Goal: Information Seeking & Learning: Learn about a topic

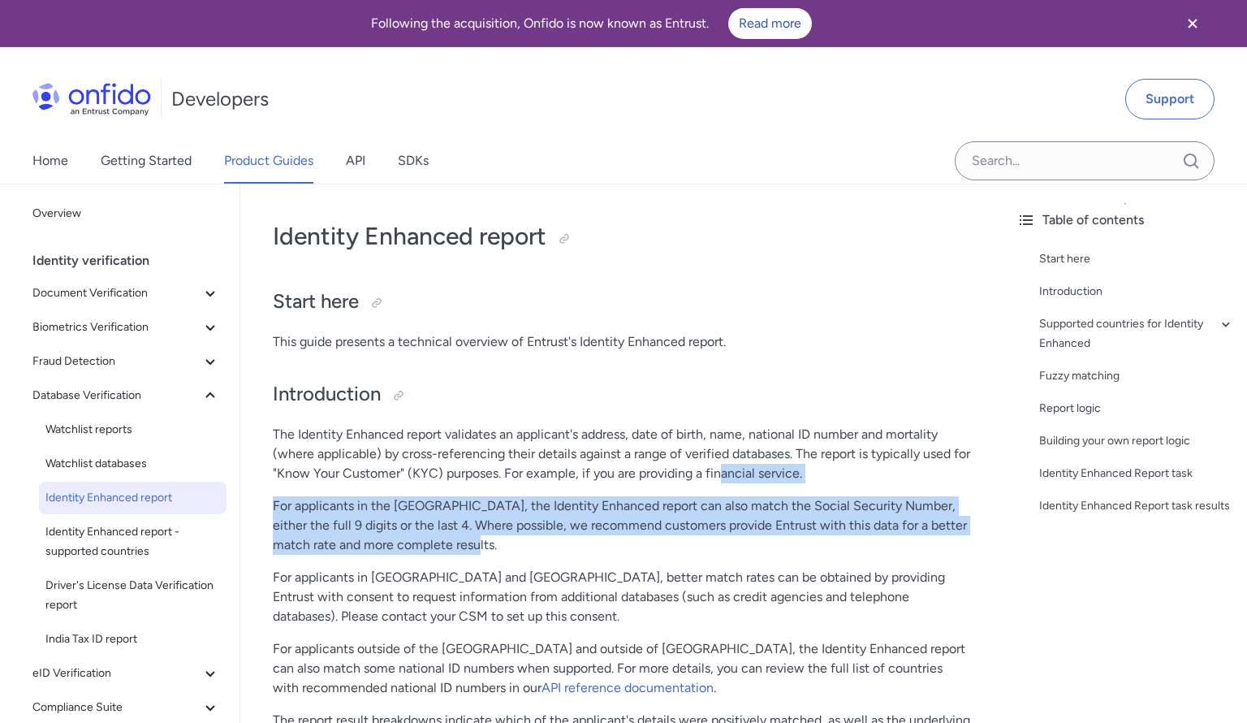
drag, startPoint x: 740, startPoint y: 484, endPoint x: 805, endPoint y: 560, distance: 100.2
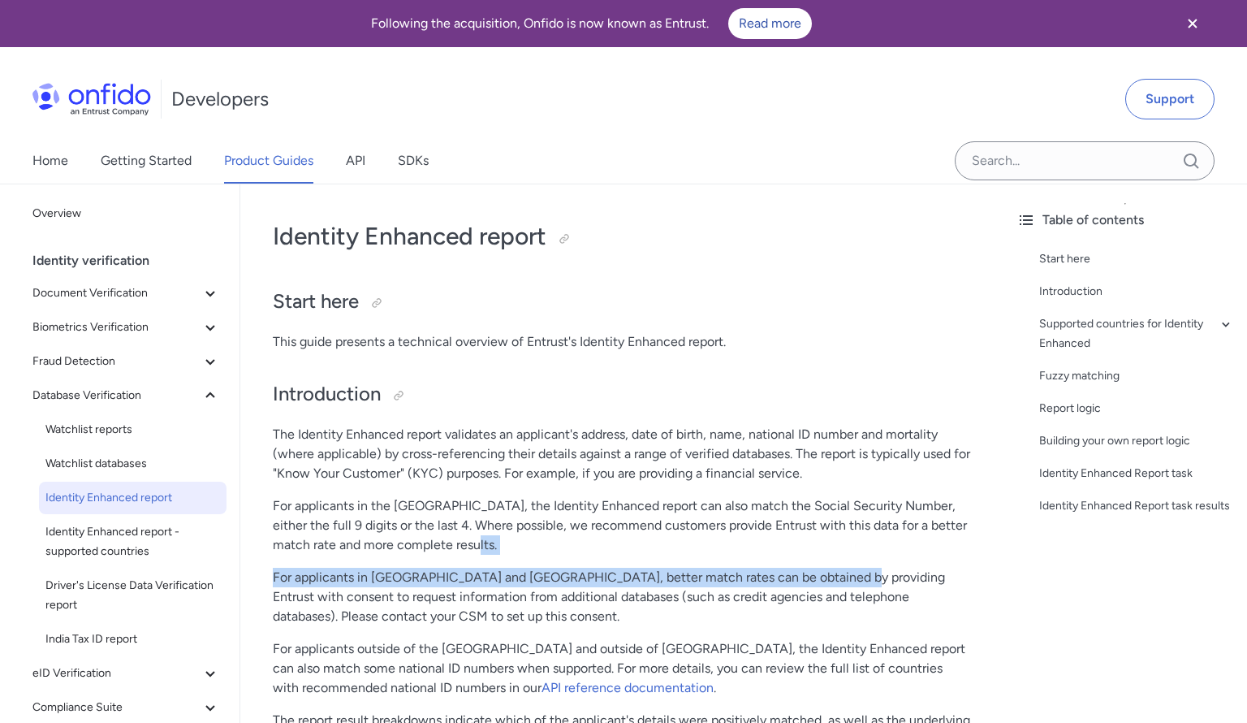
drag, startPoint x: 805, startPoint y: 560, endPoint x: 813, endPoint y: 540, distance: 21.6
click at [813, 540] on p "For applicants in the [GEOGRAPHIC_DATA], the Identity Enhanced report can also …" at bounding box center [622, 525] width 698 height 58
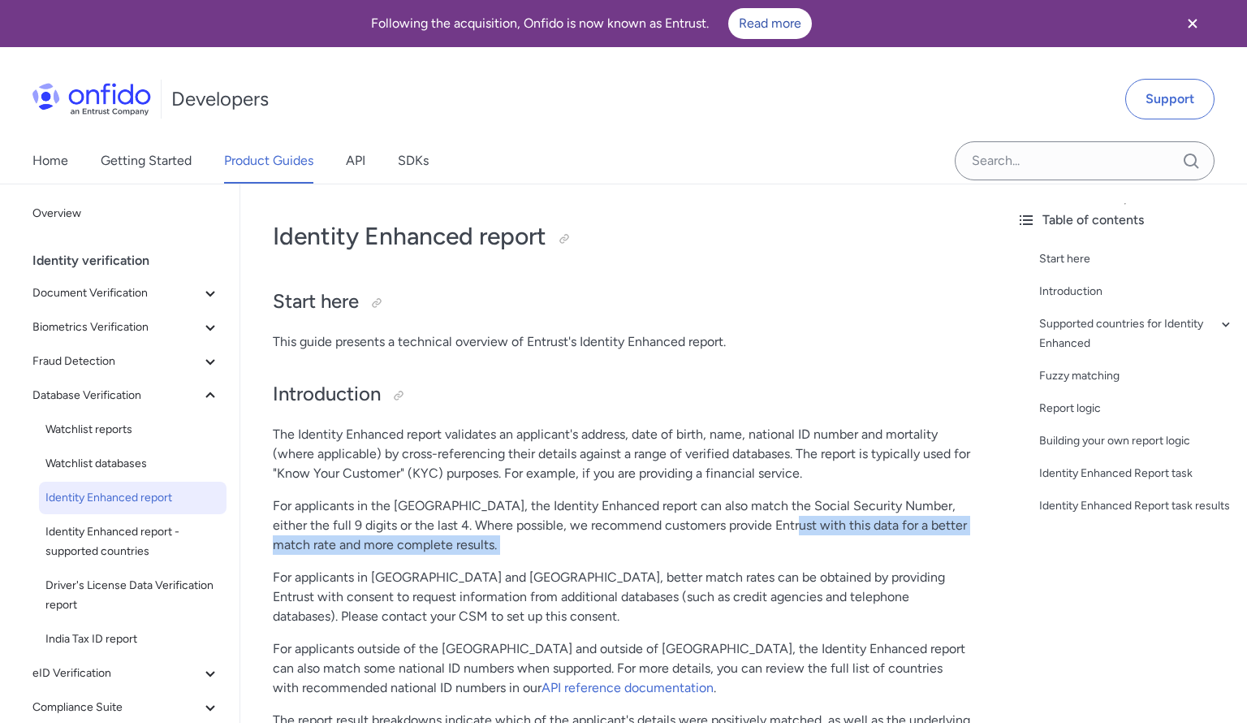
drag, startPoint x: 813, startPoint y: 540, endPoint x: 764, endPoint y: 519, distance: 53.1
click at [764, 519] on p "For applicants in the [GEOGRAPHIC_DATA], the Identity Enhanced report can also …" at bounding box center [622, 525] width 698 height 58
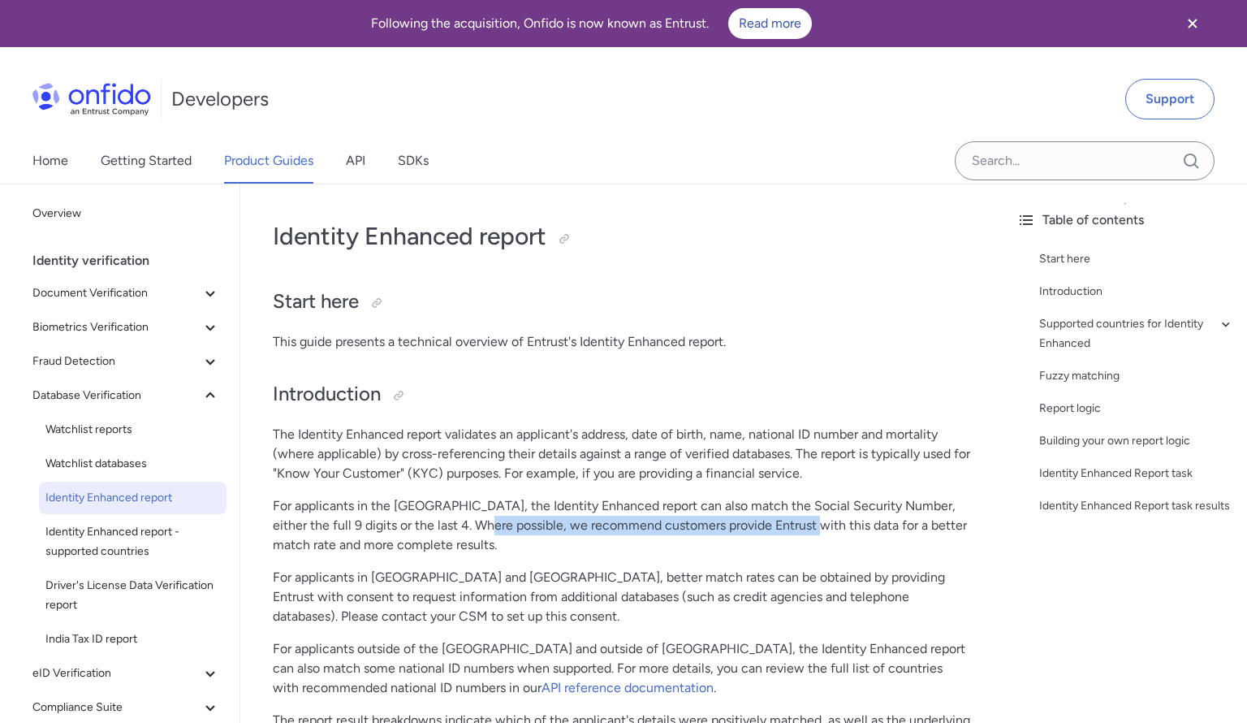
drag, startPoint x: 764, startPoint y: 519, endPoint x: 485, endPoint y: 529, distance: 279.5
click at [485, 529] on p "For applicants in the [GEOGRAPHIC_DATA], the Identity Enhanced report can also …" at bounding box center [622, 525] width 698 height 58
drag, startPoint x: 485, startPoint y: 529, endPoint x: 515, endPoint y: 542, distance: 32.7
click at [515, 542] on p "For applicants in the [GEOGRAPHIC_DATA], the Identity Enhanced report can also …" at bounding box center [622, 525] width 698 height 58
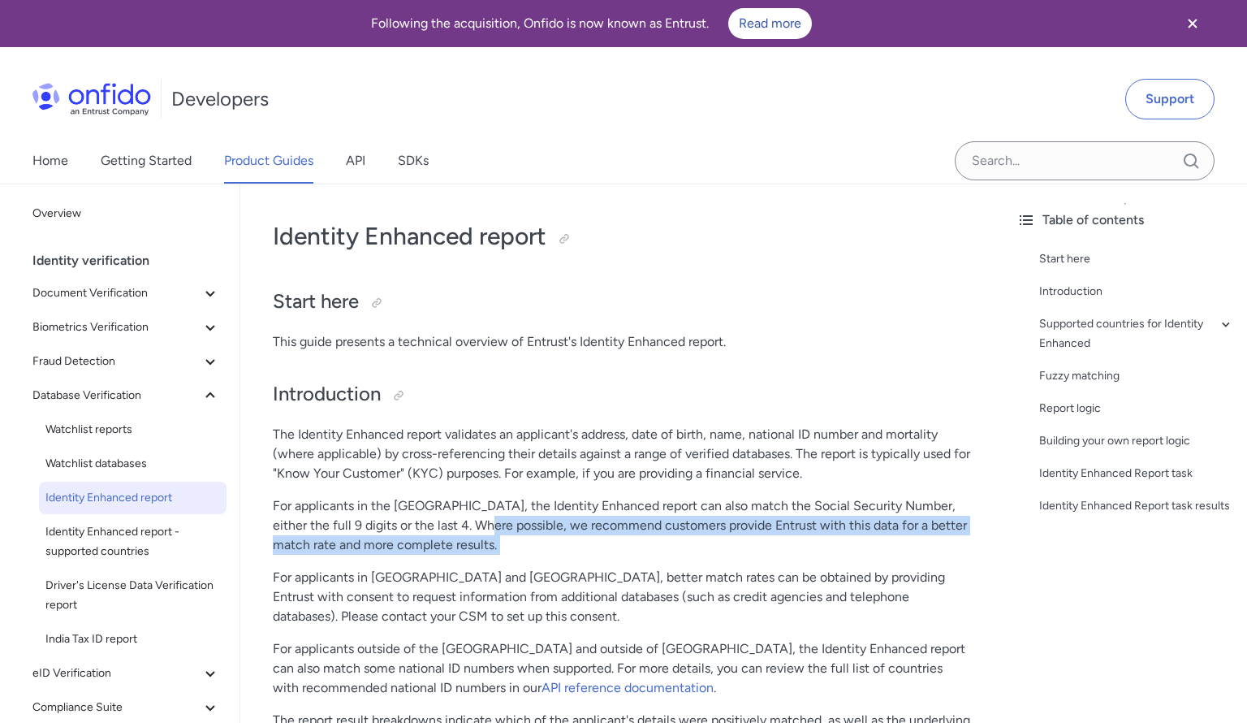
click at [515, 542] on p "For applicants in the [GEOGRAPHIC_DATA], the Identity Enhanced report can also …" at bounding box center [622, 525] width 698 height 58
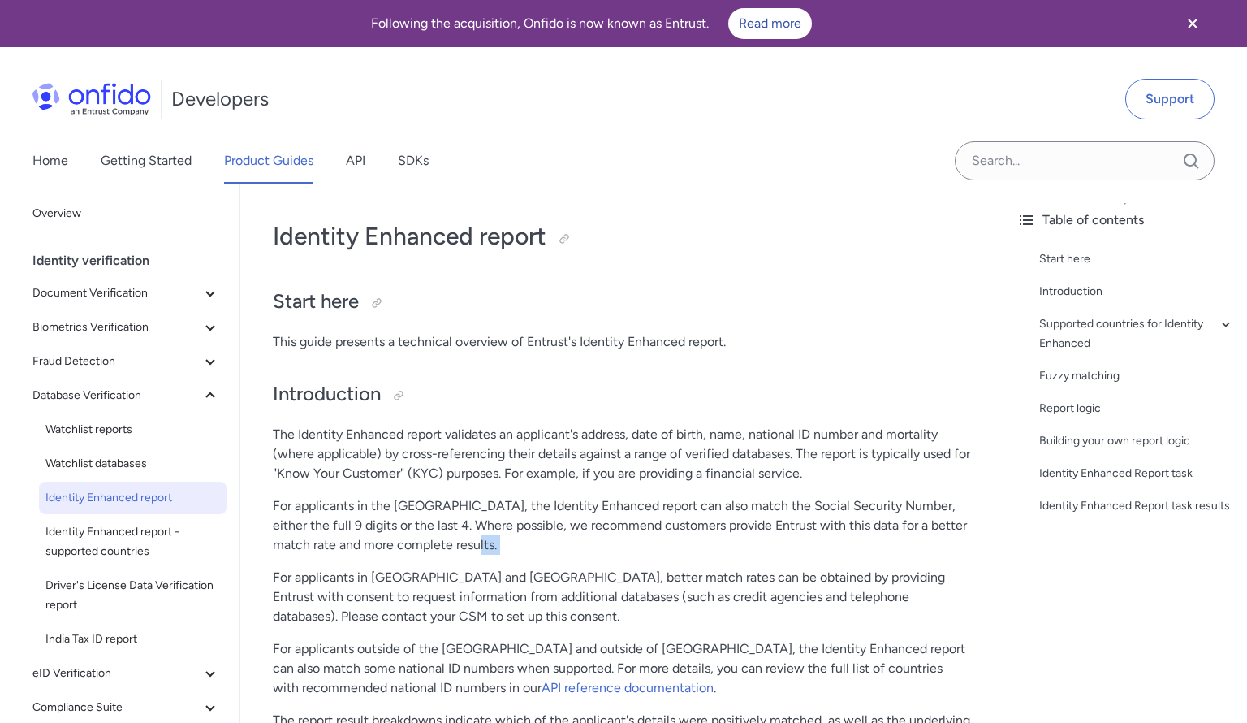
click at [519, 536] on p "For applicants in the [GEOGRAPHIC_DATA], the Identity Enhanced report can also …" at bounding box center [622, 525] width 698 height 58
click at [655, 522] on p "For applicants in the [GEOGRAPHIC_DATA], the Identity Enhanced report can also …" at bounding box center [622, 525] width 698 height 58
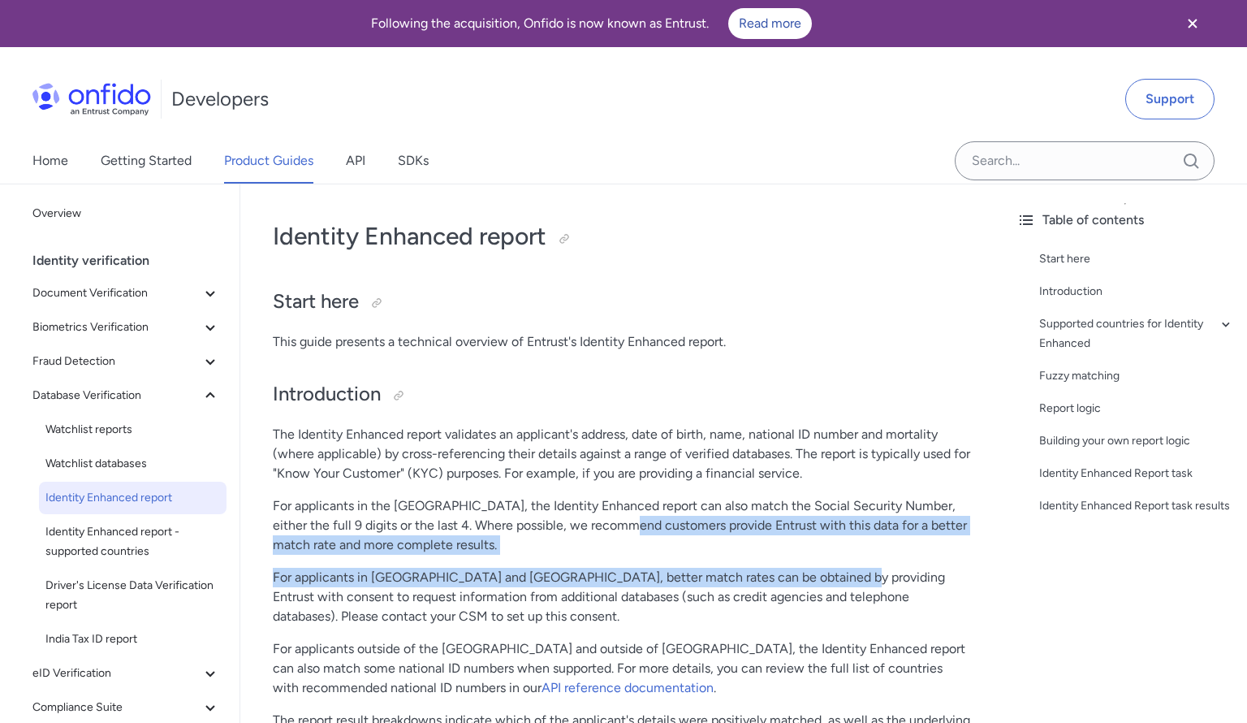
drag, startPoint x: 529, startPoint y: 533, endPoint x: 799, endPoint y: 569, distance: 272.7
click at [799, 569] on p "For applicants in [GEOGRAPHIC_DATA] and [GEOGRAPHIC_DATA], better match rates c…" at bounding box center [622, 596] width 698 height 58
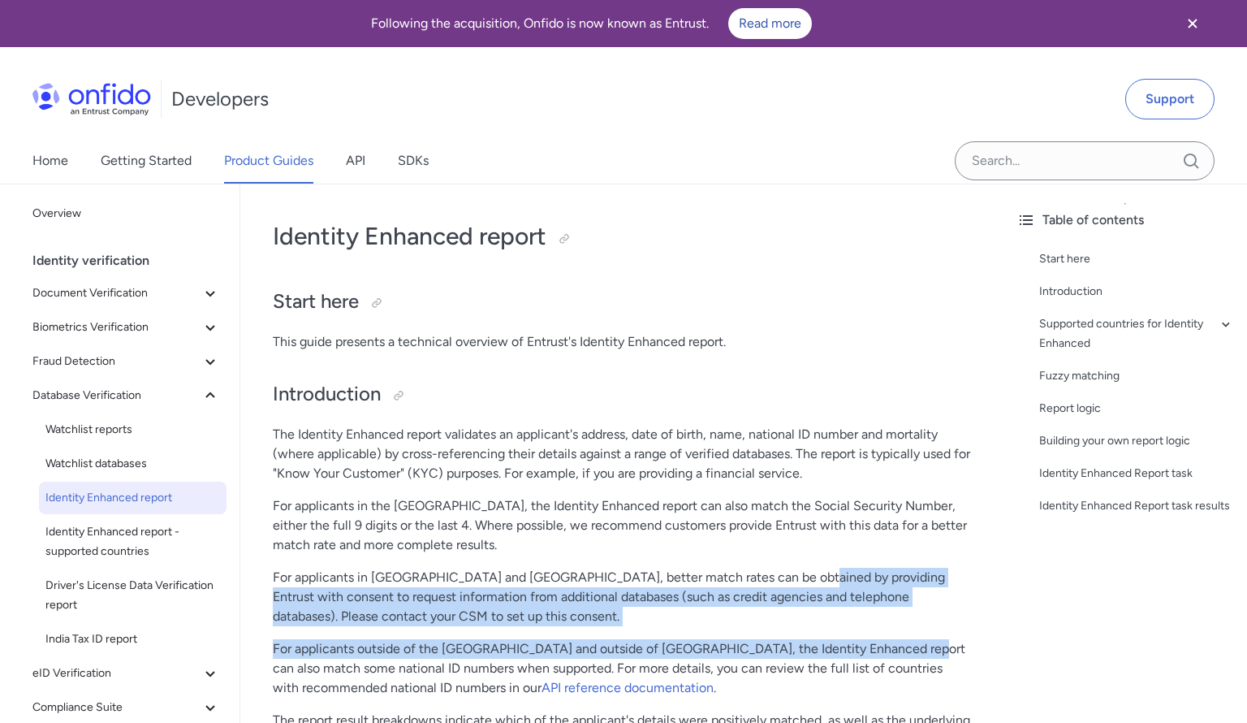
drag, startPoint x: 799, startPoint y: 569, endPoint x: 892, endPoint y: 635, distance: 114.2
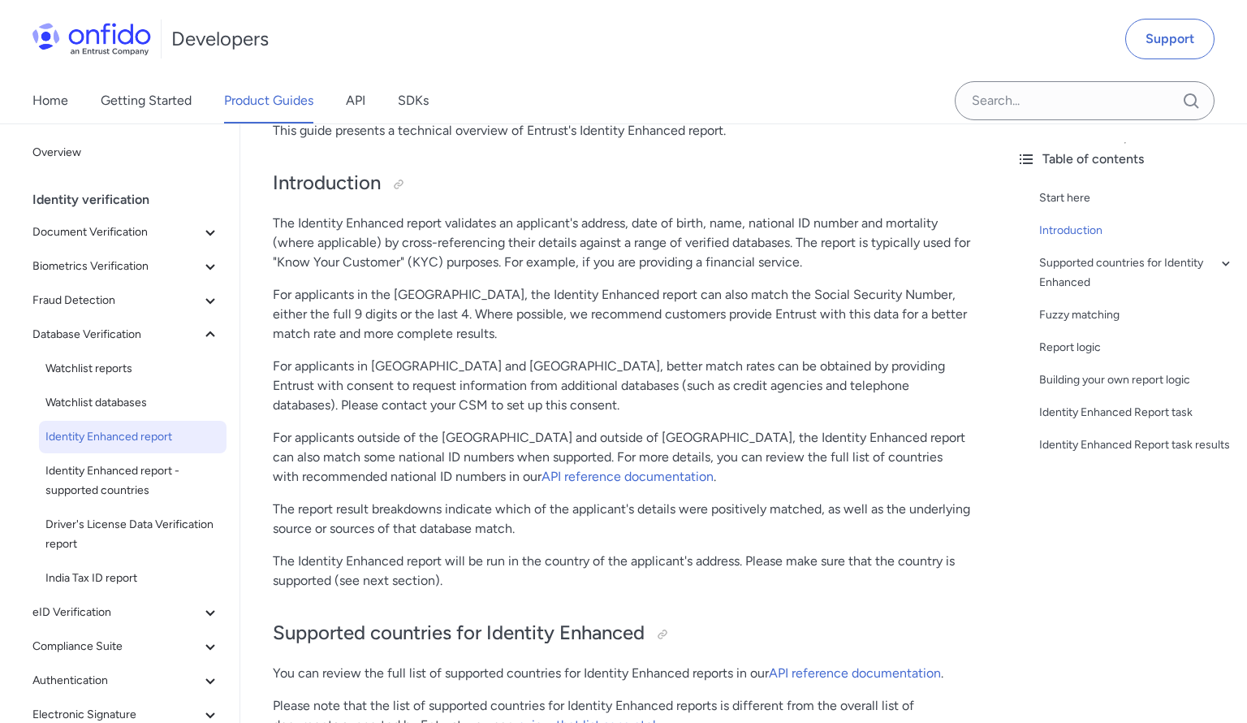
scroll to position [231, 0]
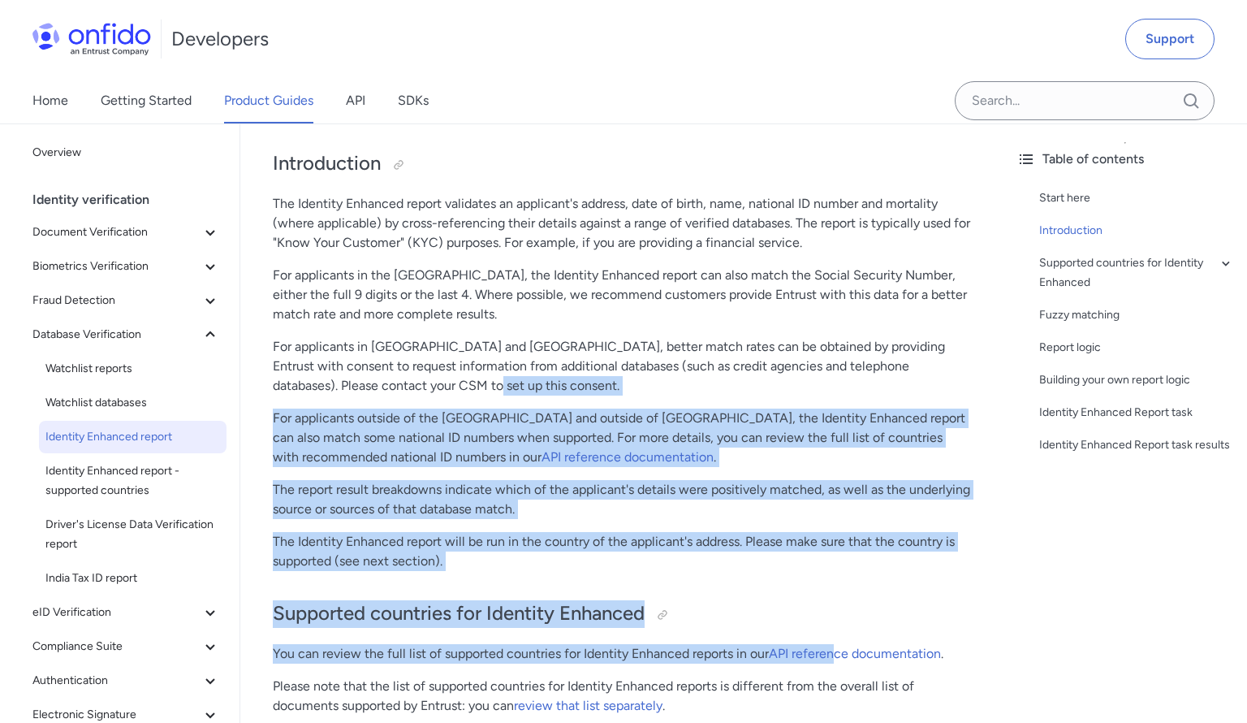
drag, startPoint x: 426, startPoint y: 382, endPoint x: 842, endPoint y: 638, distance: 488.0
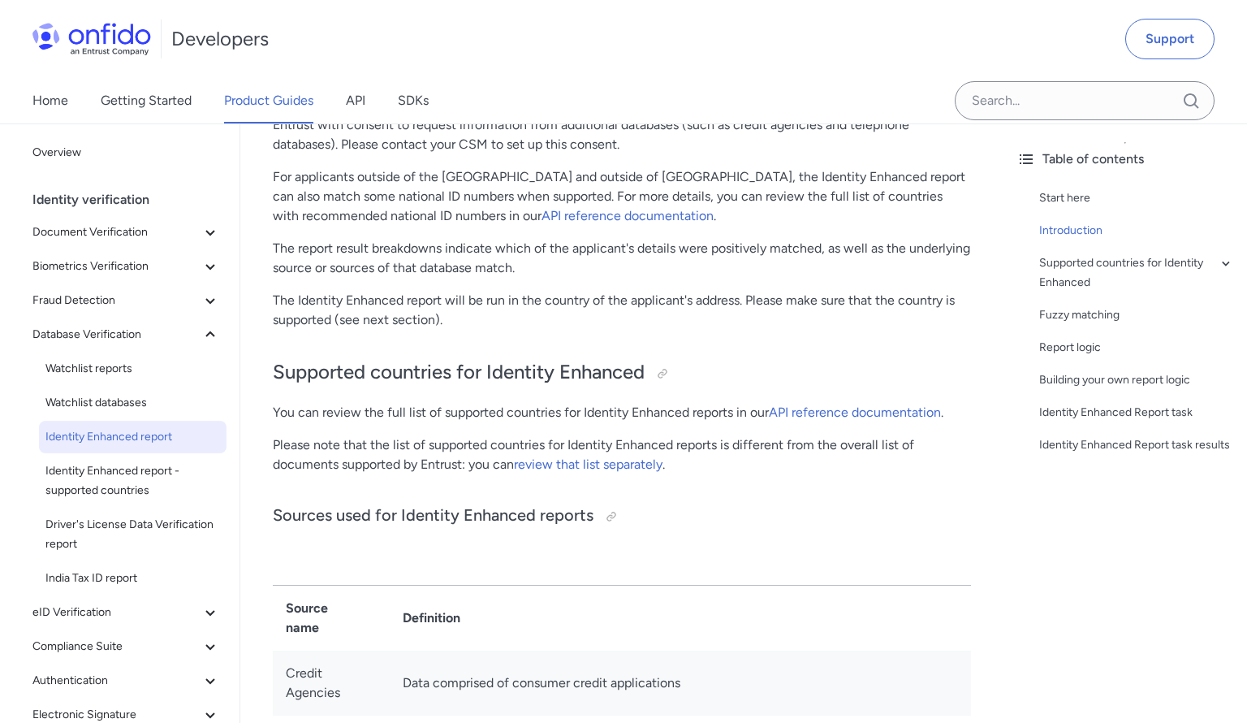
scroll to position [479, 0]
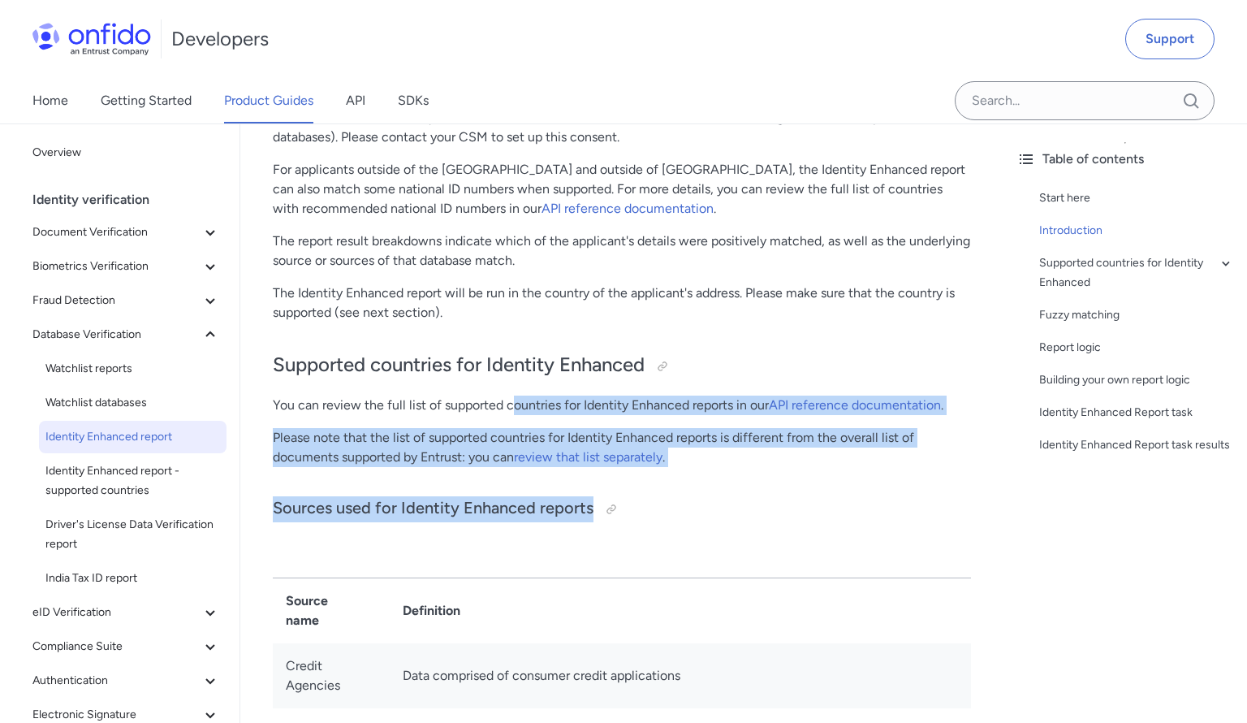
drag, startPoint x: 515, startPoint y: 416, endPoint x: 845, endPoint y: 538, distance: 352.4
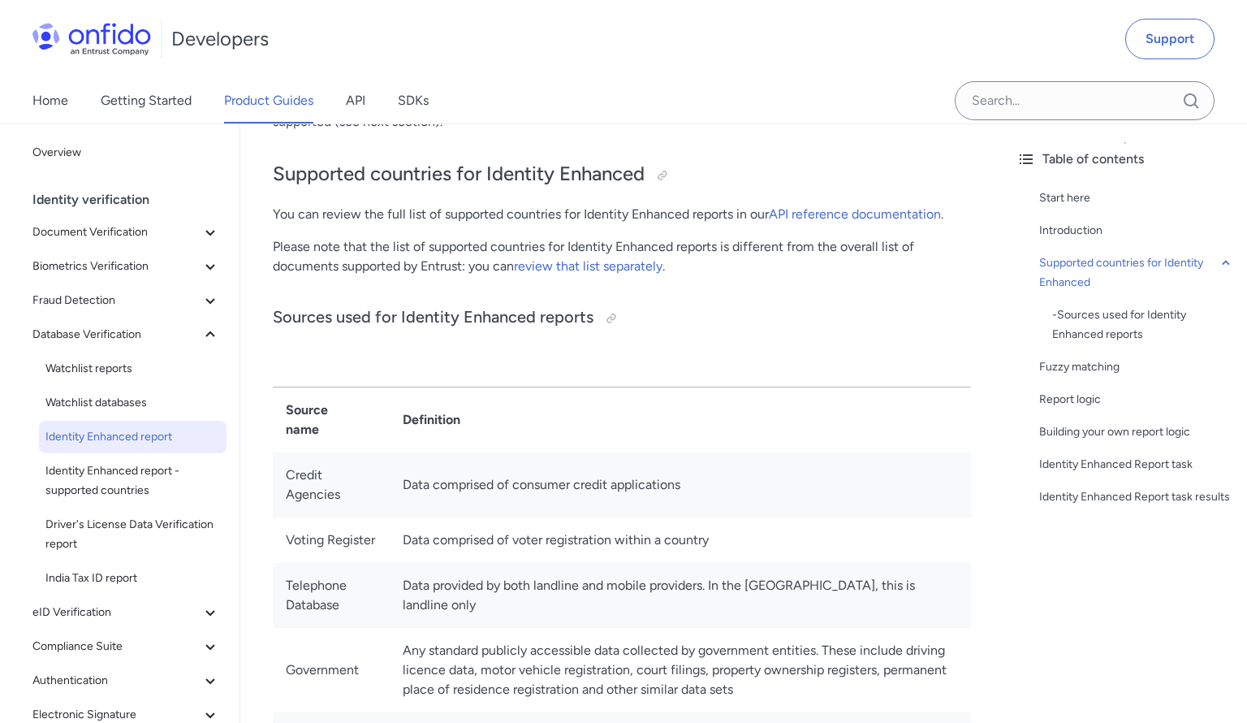
scroll to position [668, 0]
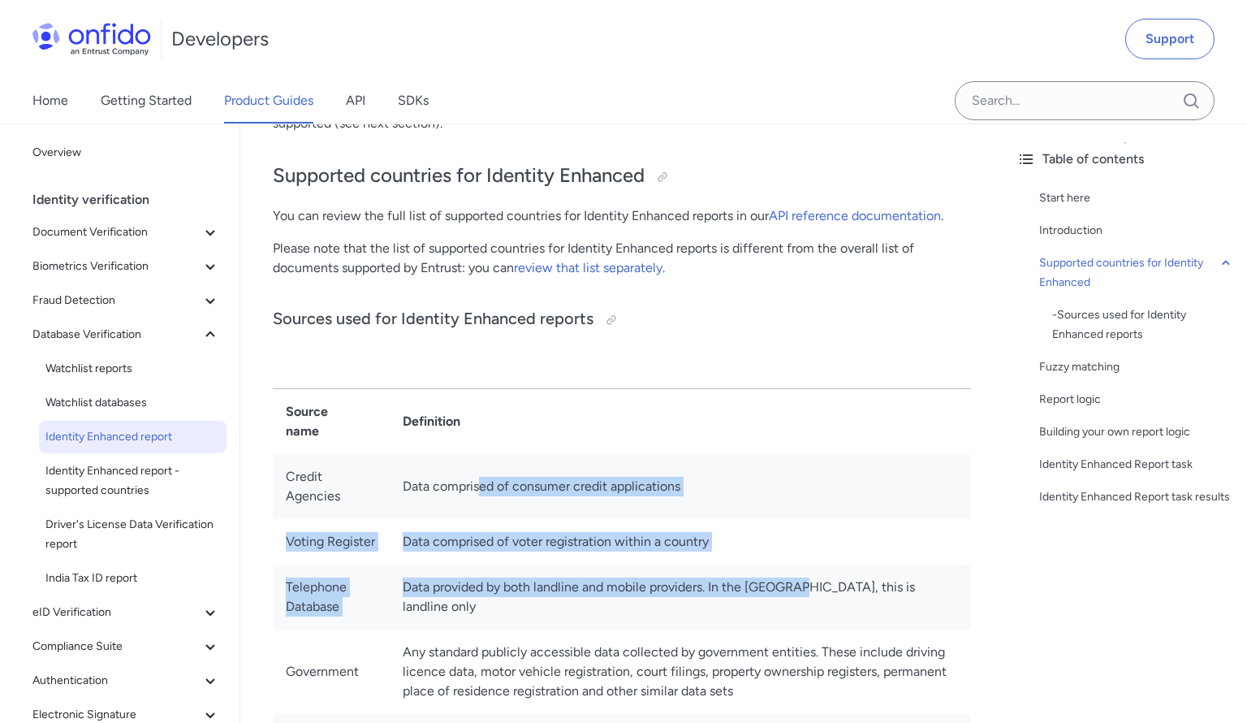
drag, startPoint x: 483, startPoint y: 475, endPoint x: 791, endPoint y: 602, distance: 333.1
click at [791, 602] on td "Data provided by both landline and mobile providers. In the [GEOGRAPHIC_DATA], …" at bounding box center [680, 596] width 581 height 65
drag, startPoint x: 791, startPoint y: 602, endPoint x: 641, endPoint y: 503, distance: 179.7
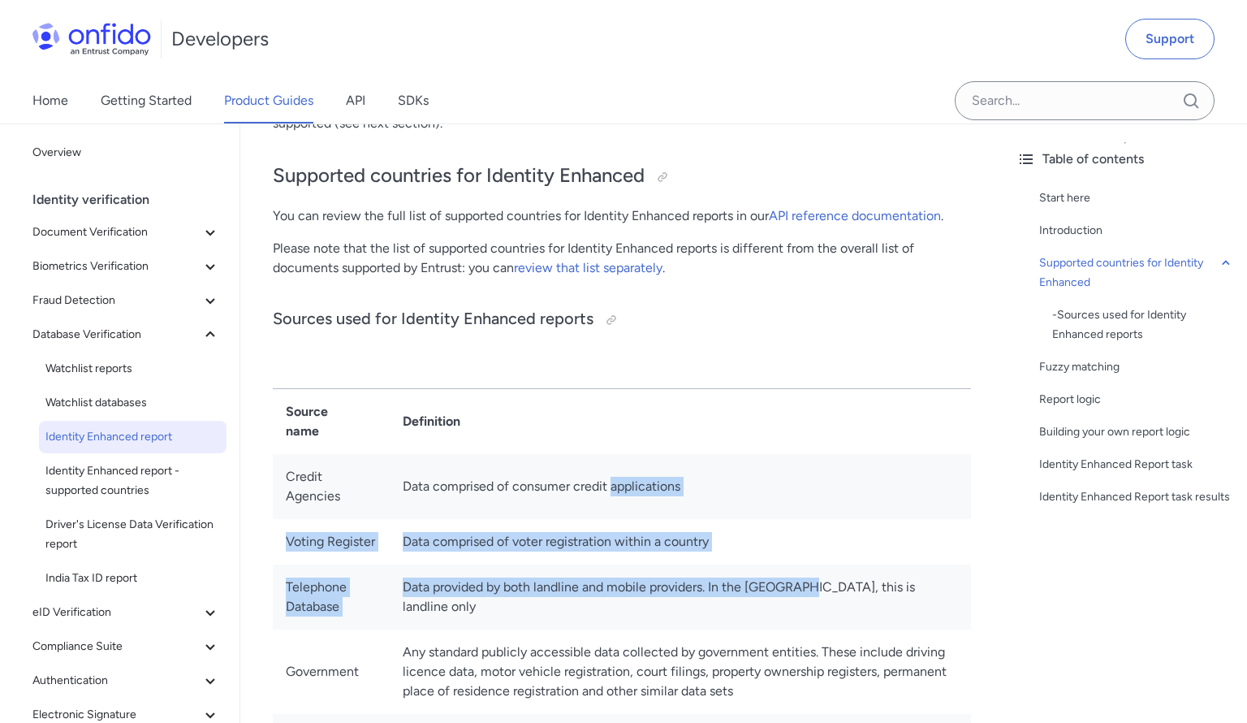
click at [641, 503] on td "Data comprised of consumer credit applications" at bounding box center [680, 486] width 581 height 65
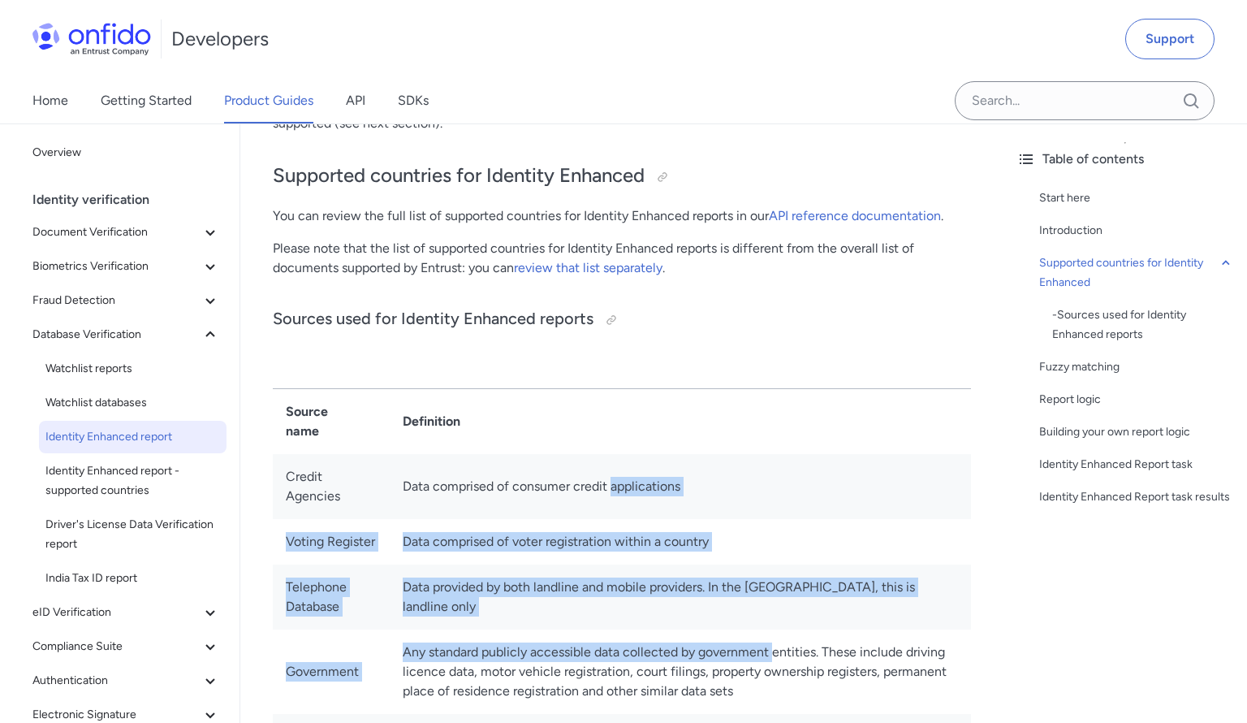
drag, startPoint x: 641, startPoint y: 503, endPoint x: 768, endPoint y: 630, distance: 179.7
click at [768, 630] on td "Any standard publicly accessible data collected by government entities. These i…" at bounding box center [680, 671] width 581 height 84
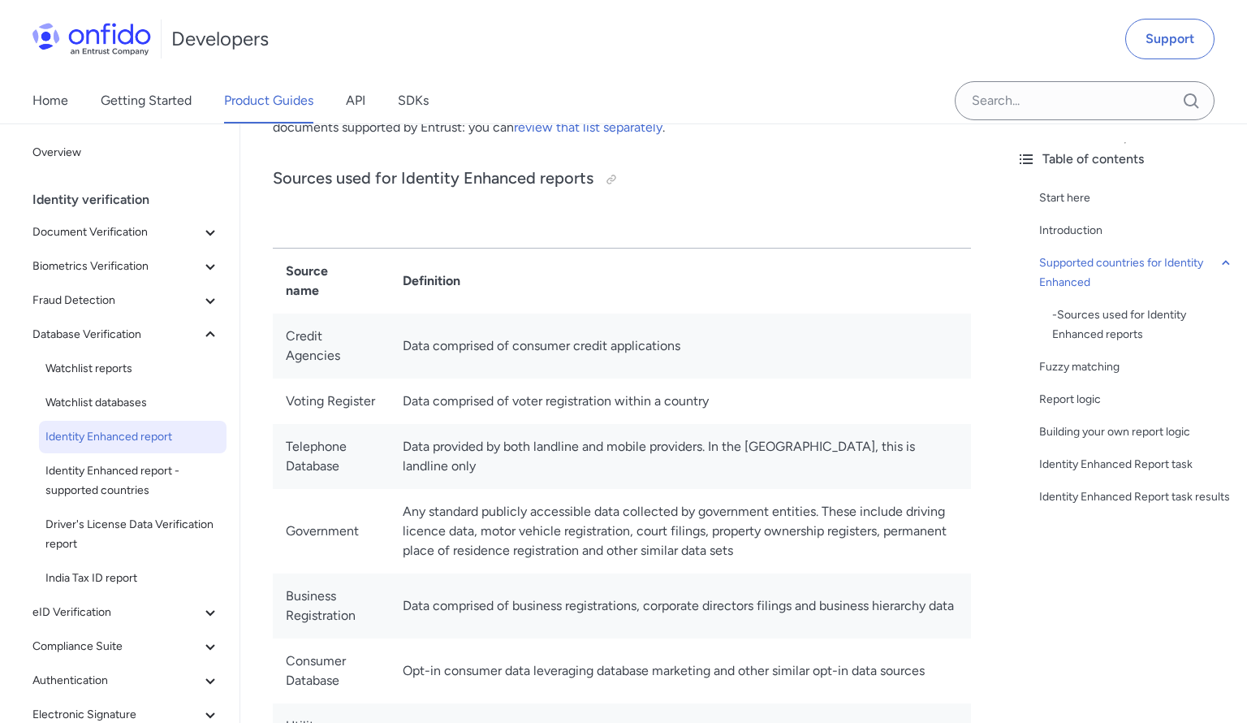
scroll to position [817, 0]
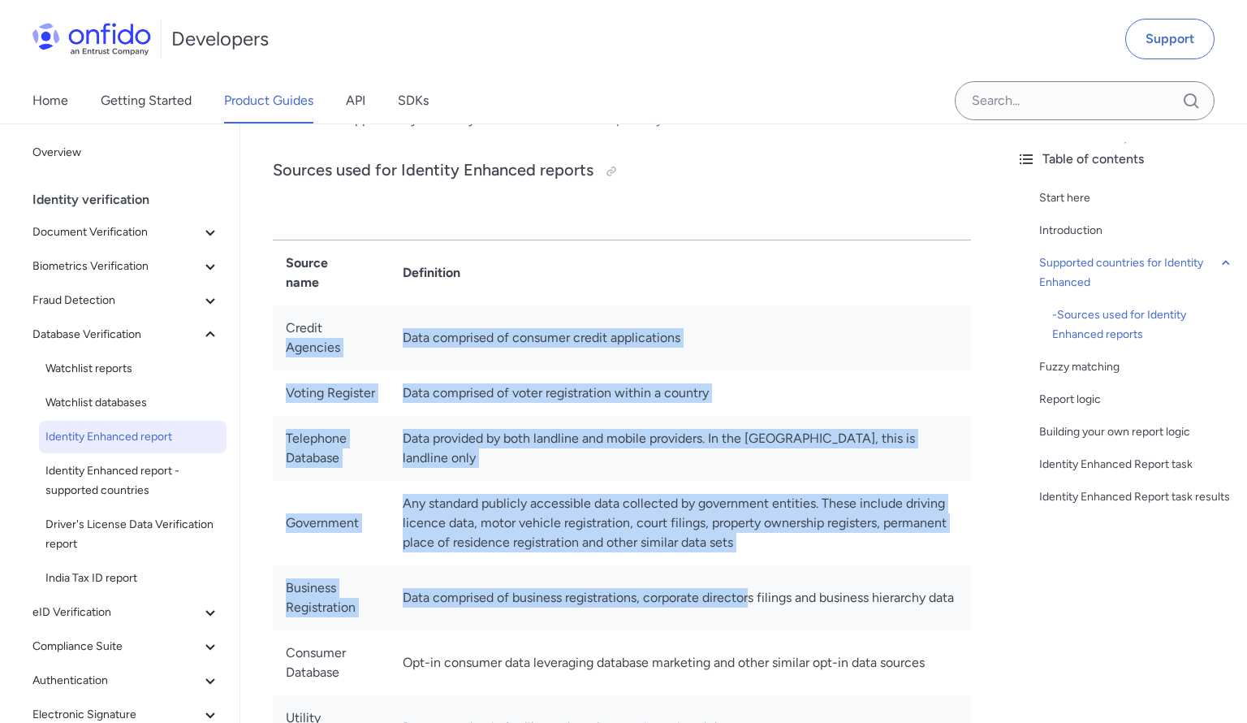
drag, startPoint x: 372, startPoint y: 316, endPoint x: 754, endPoint y: 576, distance: 462.8
click at [754, 576] on tbody "Source name Definition Credit Agencies Data comprised of consumer credit applic…" at bounding box center [622, 630] width 698 height 780
click at [754, 576] on td "Data comprised of business registrations, corporate directors filings and busin…" at bounding box center [680, 597] width 581 height 65
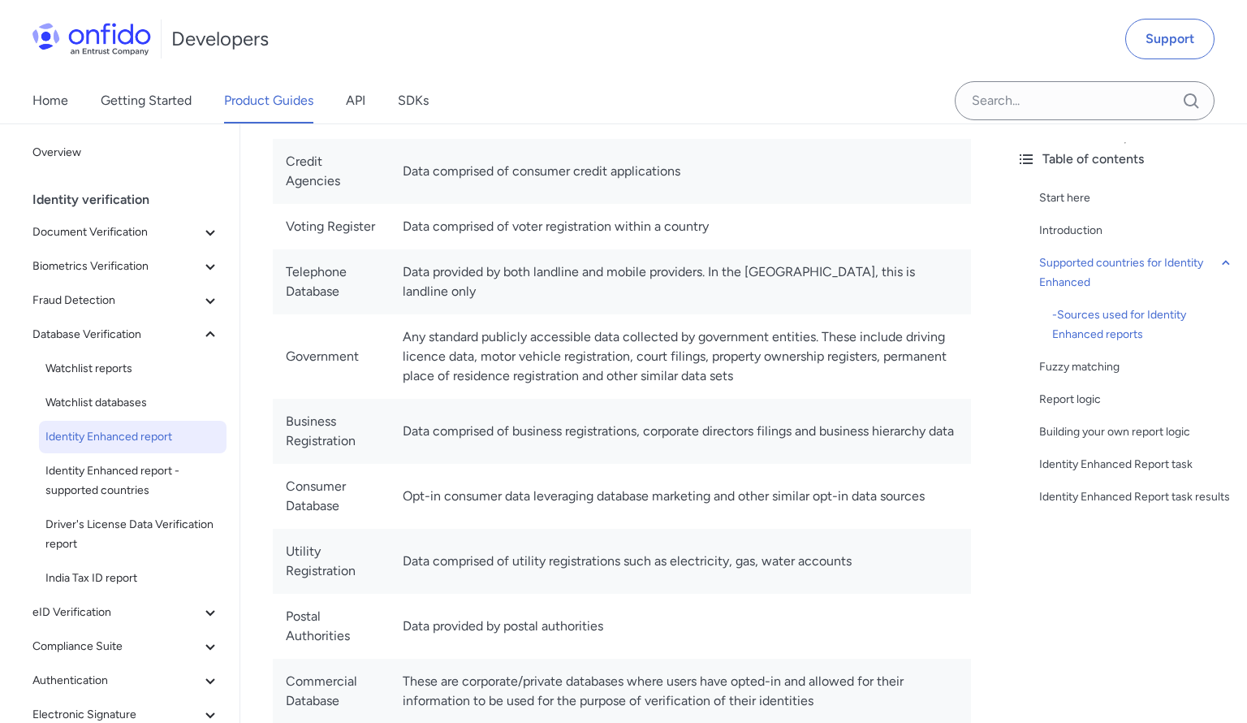
scroll to position [984, 0]
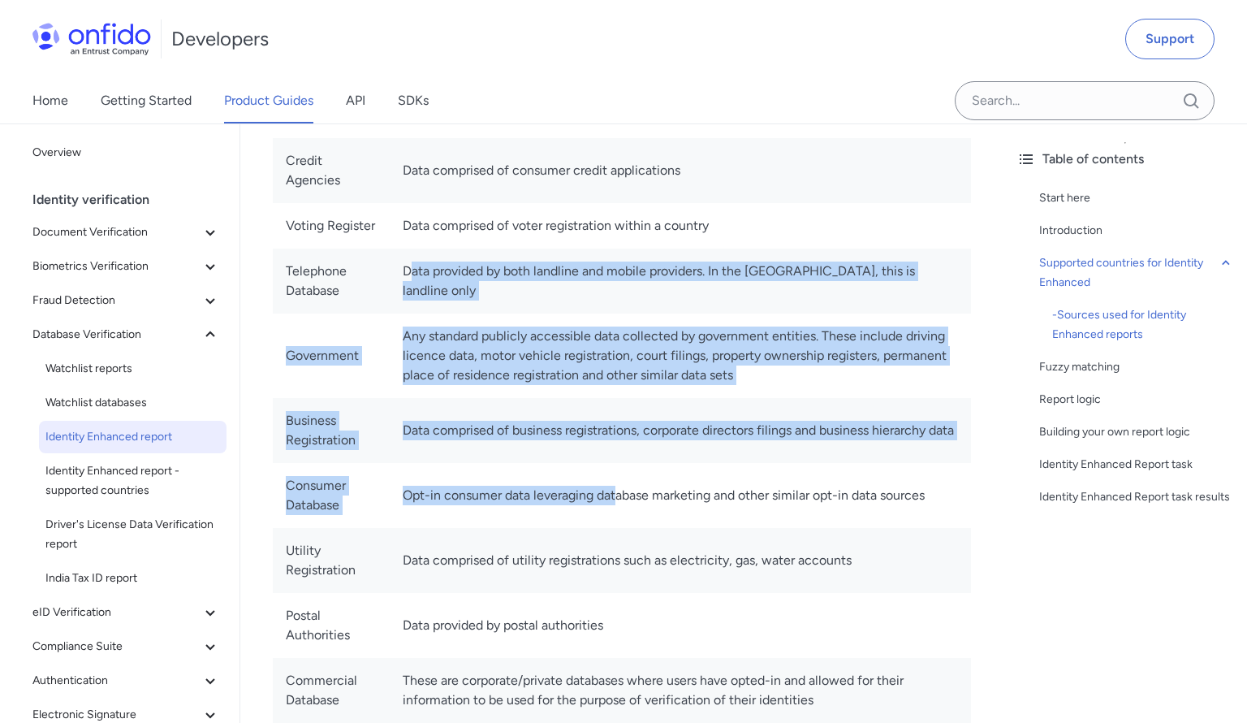
drag, startPoint x: 408, startPoint y: 281, endPoint x: 626, endPoint y: 500, distance: 308.9
click at [626, 500] on tbody "Source name Definition Credit Agencies Data comprised of consumer credit applic…" at bounding box center [622, 462] width 698 height 780
click at [626, 500] on td "Opt-in consumer data leveraging database marketing and other similar opt-in dat…" at bounding box center [680, 495] width 581 height 65
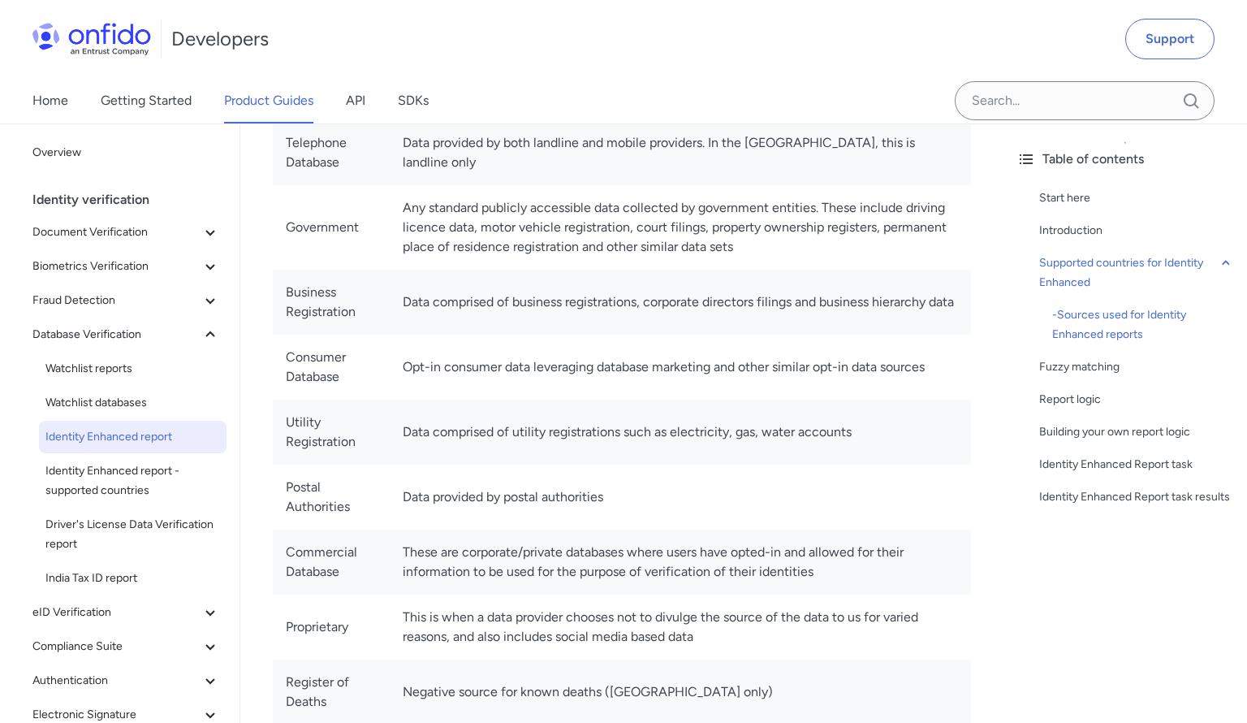
scroll to position [1106, 0]
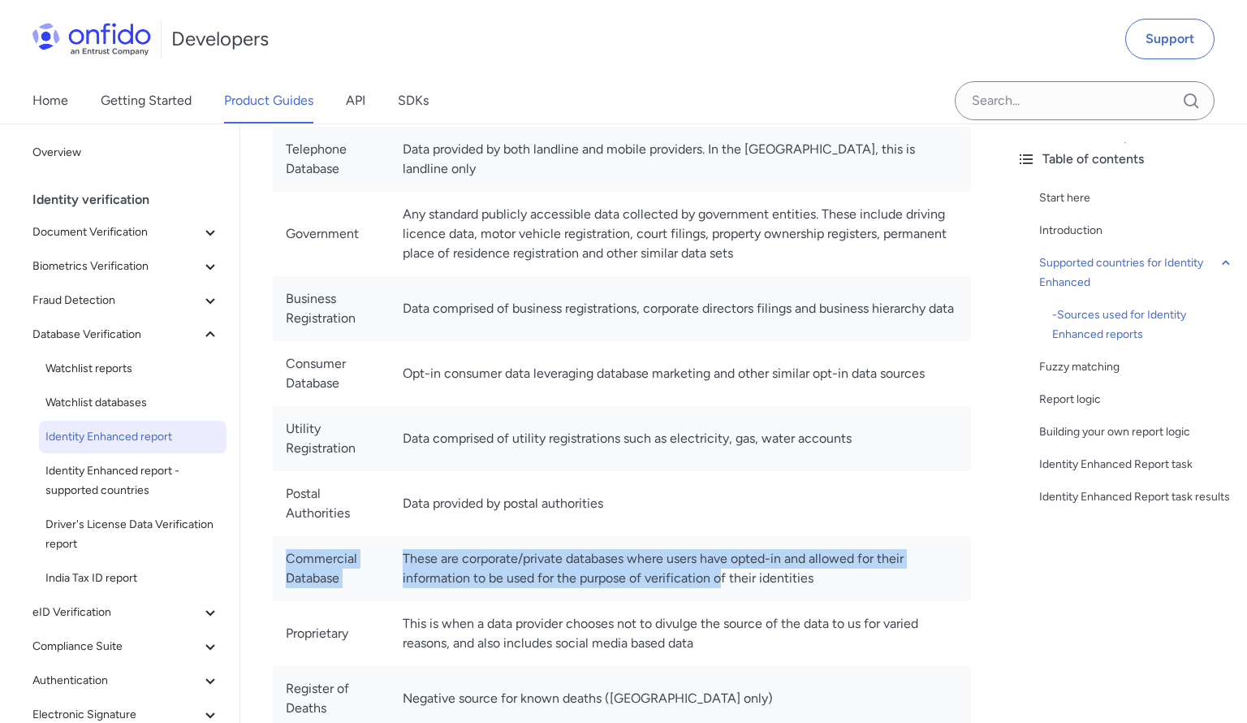
drag, startPoint x: 626, startPoint y: 500, endPoint x: 723, endPoint y: 610, distance: 146.6
click at [723, 610] on tbody "Source name Definition Credit Agencies Data comprised of consumer credit applic…" at bounding box center [622, 340] width 698 height 780
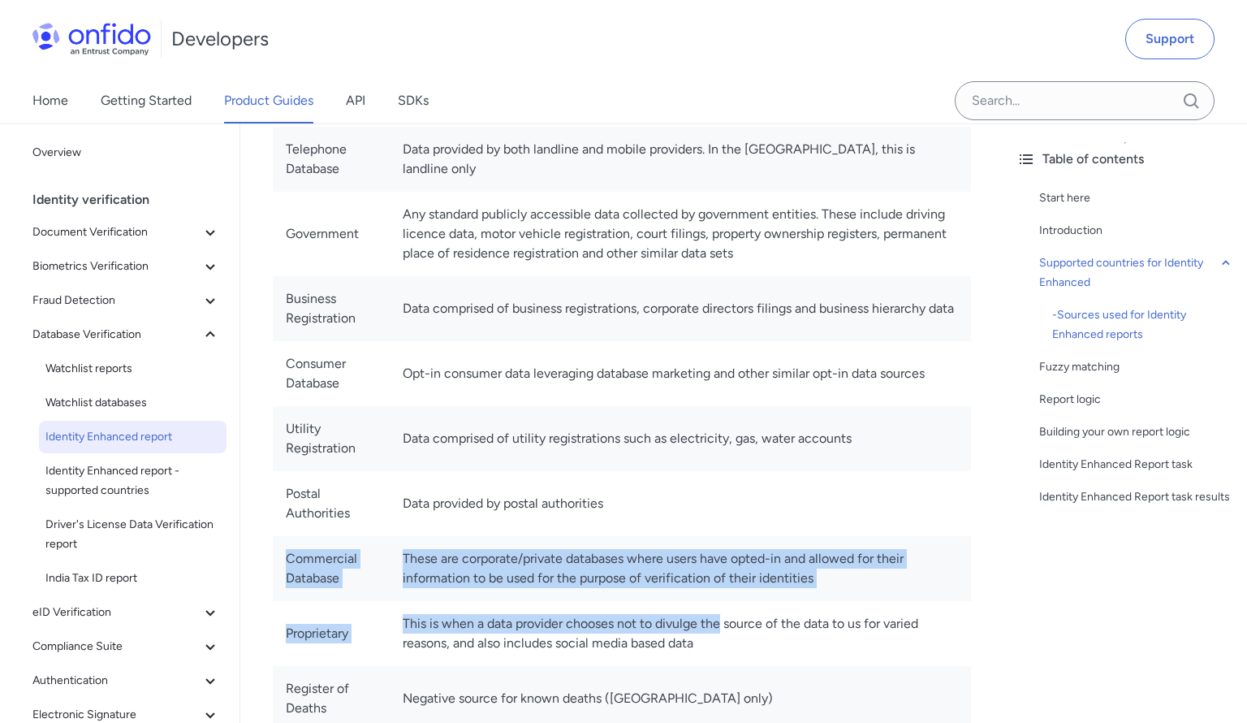
click at [723, 610] on td "This is when a data provider chooses not to divulge the source of the data to u…" at bounding box center [680, 633] width 581 height 65
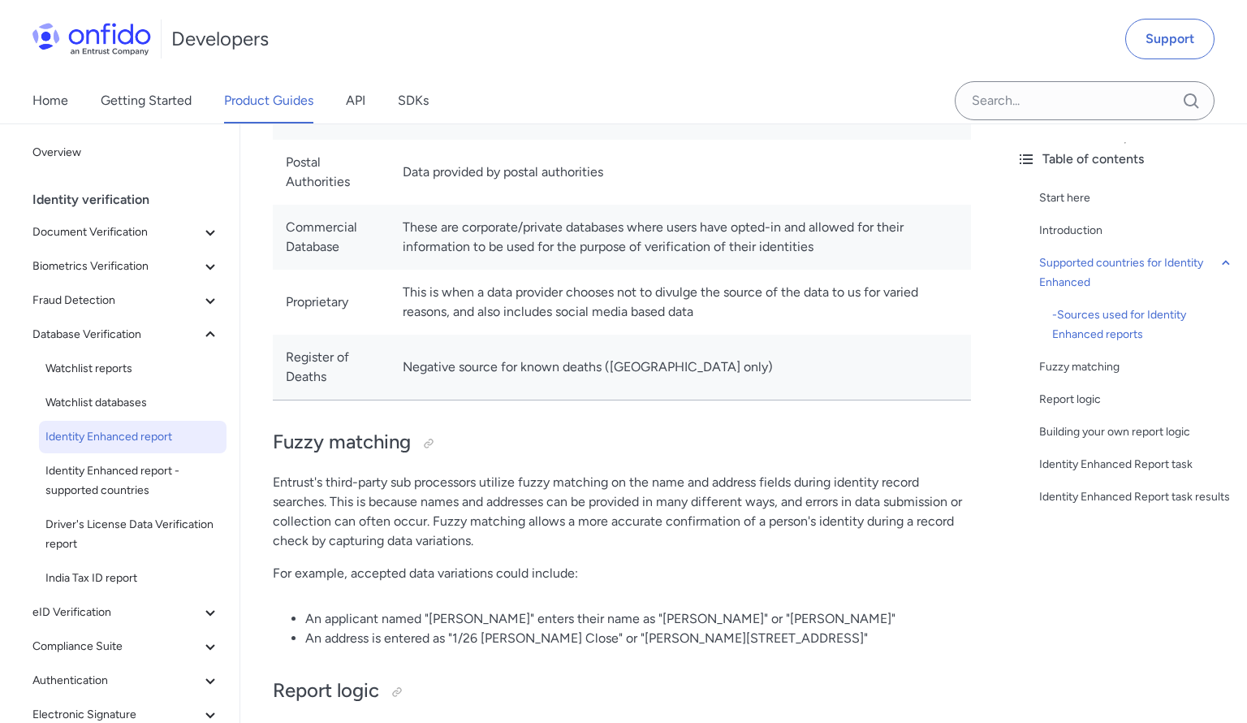
scroll to position [1436, 0]
